Goal: Task Accomplishment & Management: Complete application form

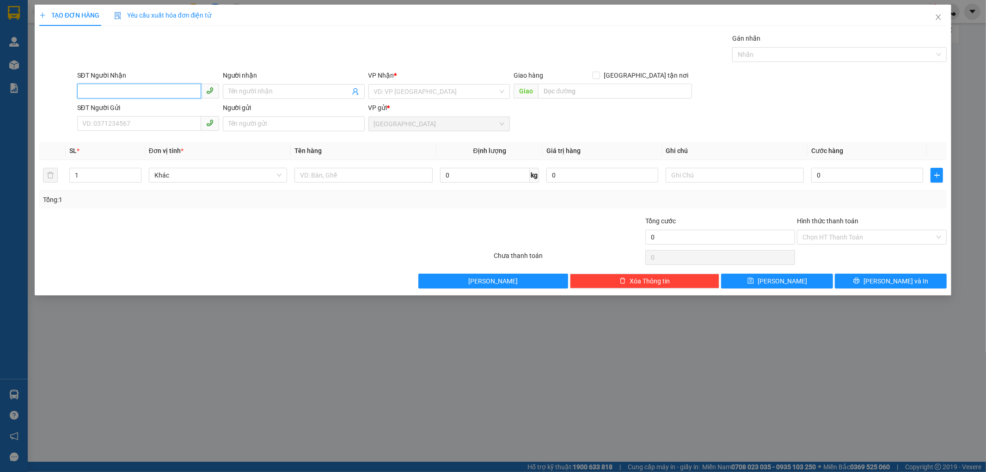
click at [91, 94] on input "SĐT Người Nhận" at bounding box center [139, 91] width 124 height 15
click at [127, 107] on div "0961170716 - [PERSON_NAME]" at bounding box center [148, 110] width 131 height 10
type input "0961170716"
type input "[PERSON_NAME]"
type input "120.000"
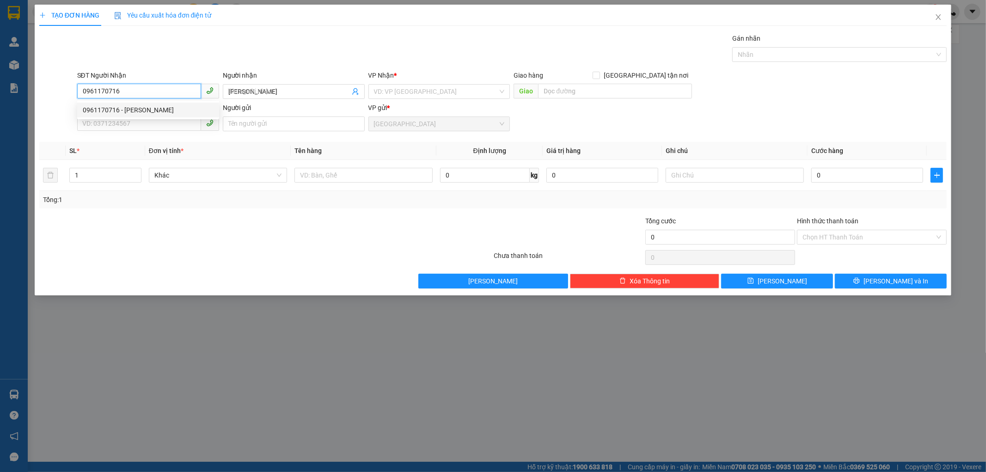
type input "120.000"
type input "0961170716"
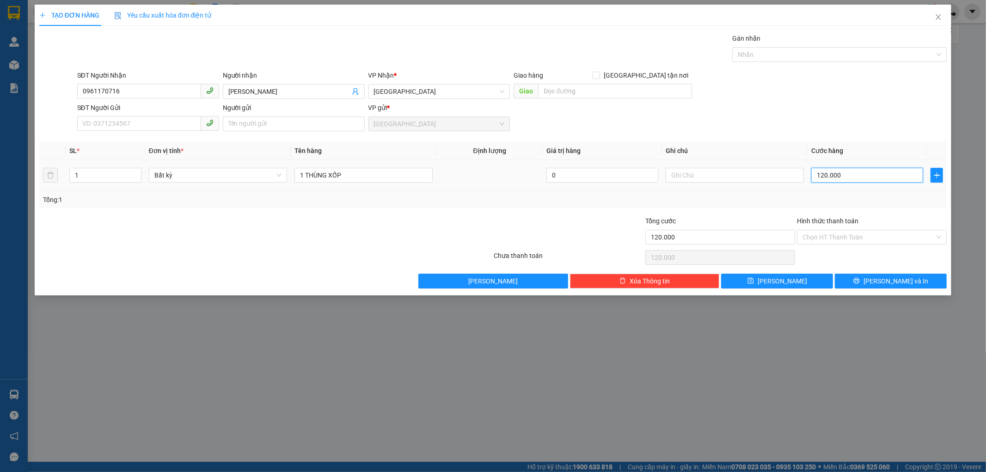
click at [820, 177] on input "120.000" at bounding box center [867, 175] width 112 height 15
type input "5"
type input "50"
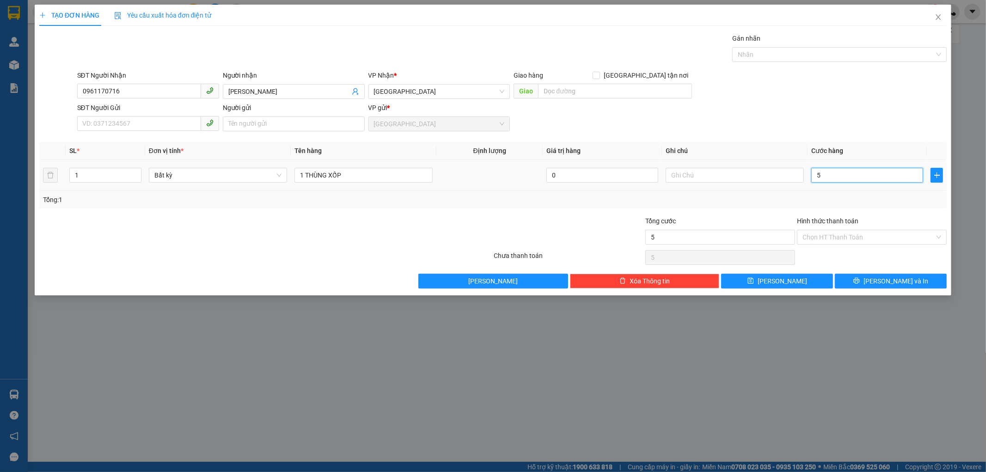
type input "50"
type input "50.000"
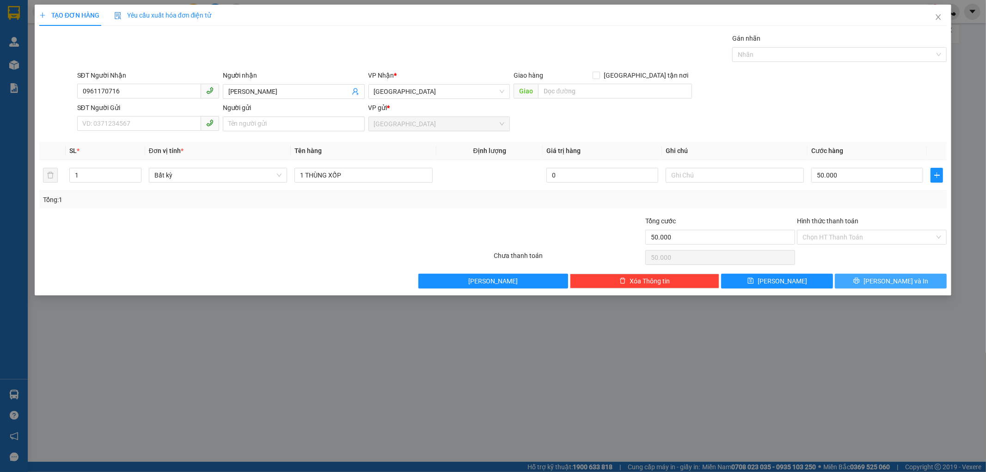
click at [857, 278] on button "[PERSON_NAME] và In" at bounding box center [891, 281] width 112 height 15
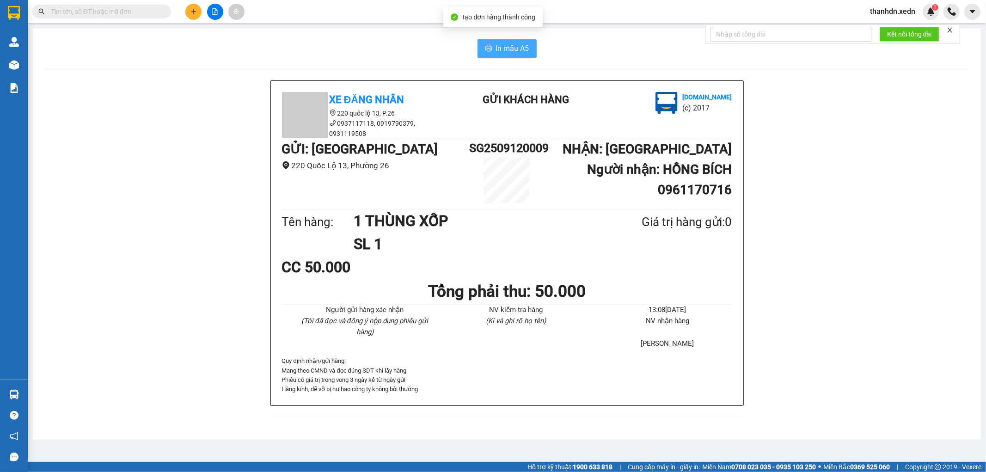
click at [508, 49] on span "In mẫu A5" at bounding box center [512, 49] width 33 height 12
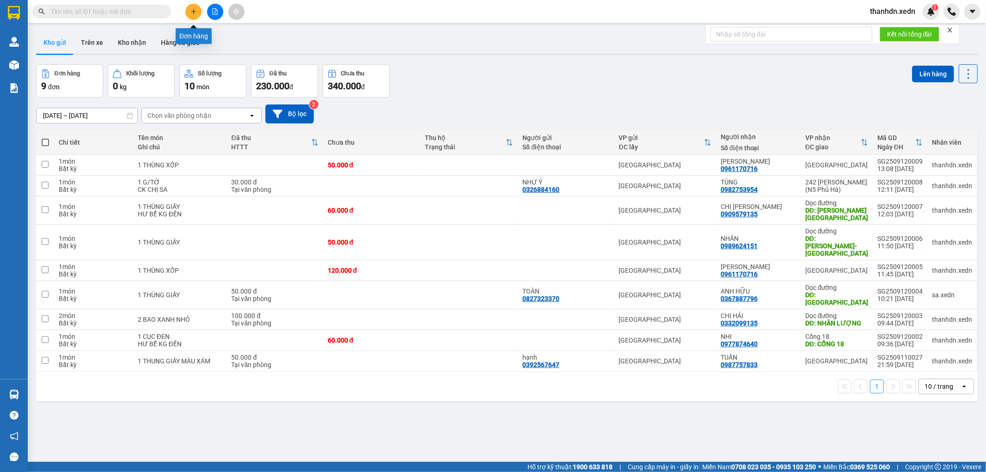
click at [197, 12] on button at bounding box center [193, 12] width 16 height 16
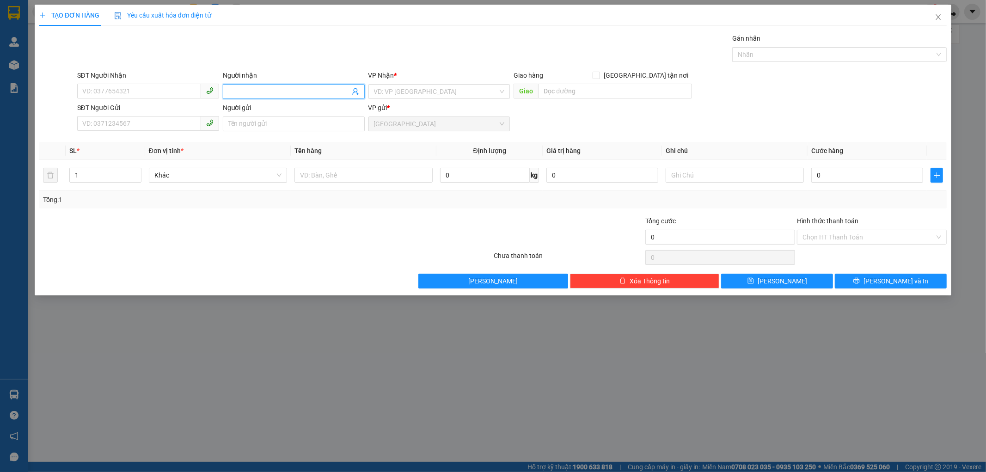
click at [243, 92] on input "Người nhận" at bounding box center [289, 91] width 122 height 10
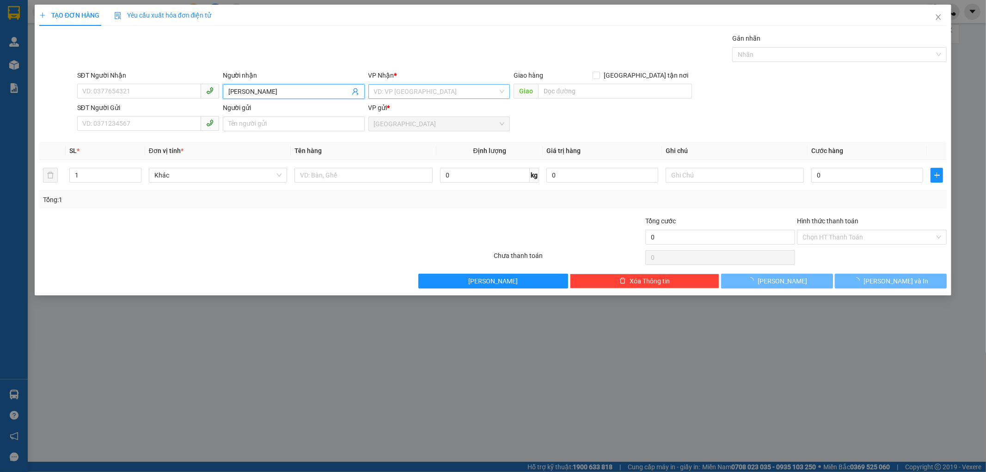
type input "[PERSON_NAME]"
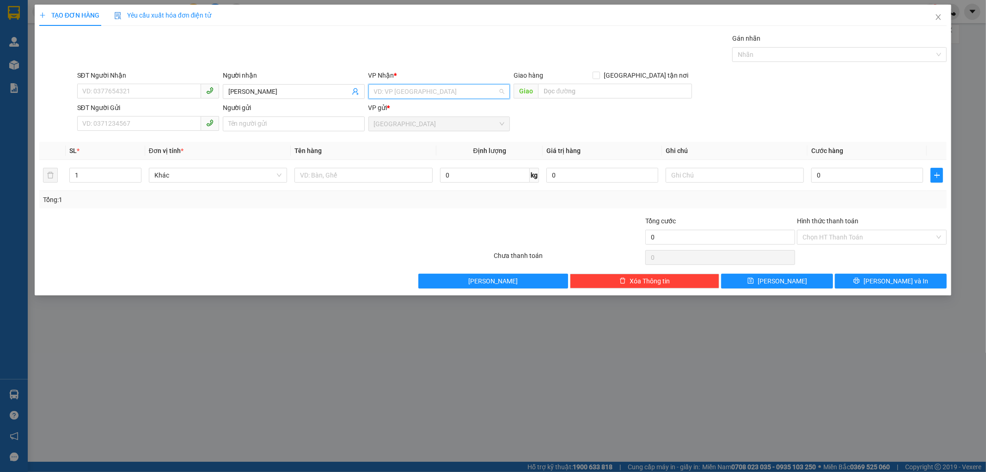
click at [429, 90] on input "search" at bounding box center [436, 92] width 124 height 14
click at [415, 153] on div "[GEOGRAPHIC_DATA]" at bounding box center [439, 154] width 131 height 10
click at [364, 175] on input "text" at bounding box center [364, 175] width 138 height 15
type input "1 TÚM BÚN"
click at [836, 180] on input "0" at bounding box center [867, 175] width 112 height 15
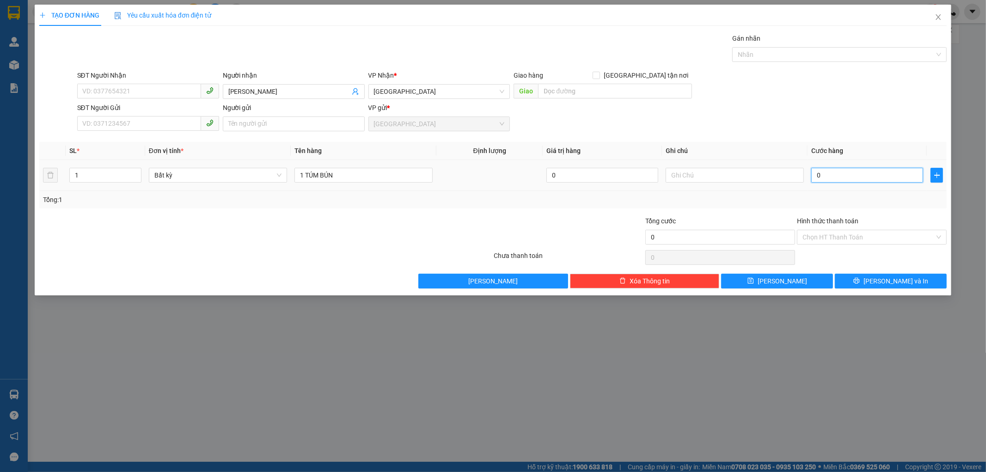
type input "5"
type input "50"
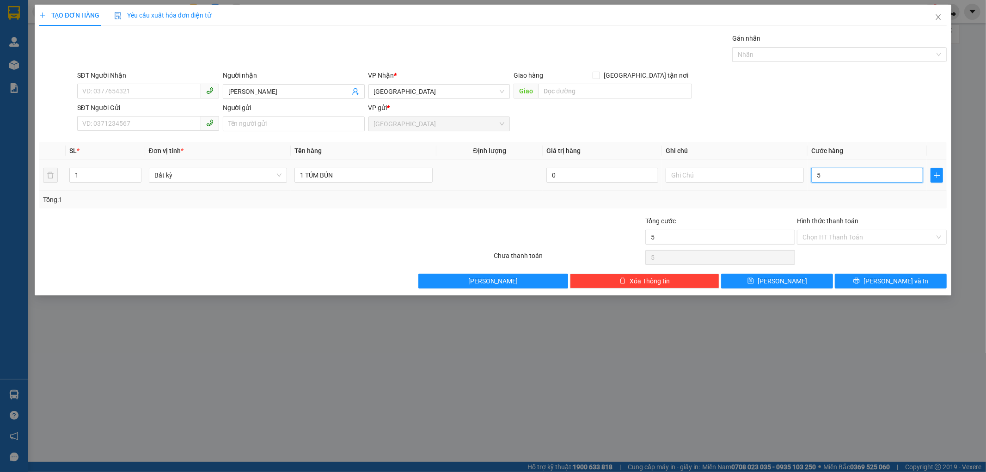
type input "50"
type input "50.000"
click at [893, 285] on span "[PERSON_NAME] và In" at bounding box center [896, 281] width 65 height 10
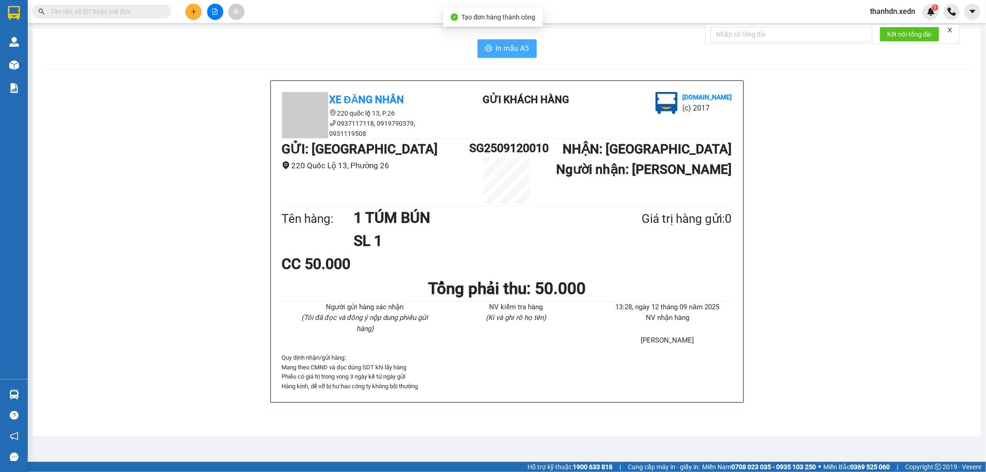
click at [511, 48] on span "In mẫu A5" at bounding box center [512, 49] width 33 height 12
